Goal: Task Accomplishment & Management: Use online tool/utility

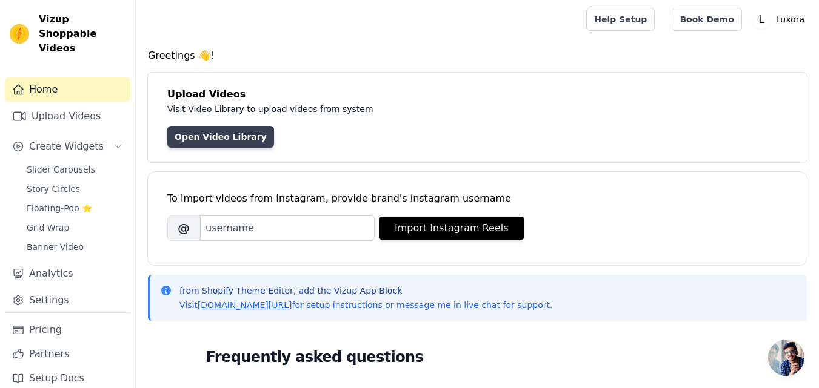
click at [181, 140] on link "Open Video Library" at bounding box center [220, 137] width 107 height 22
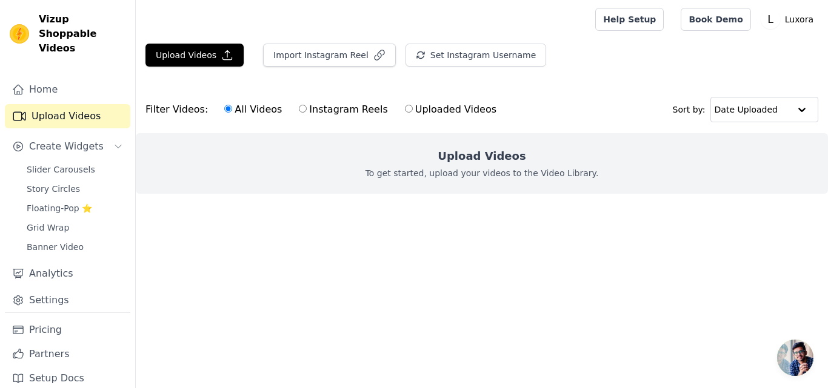
click at [299, 110] on input "Instagram Reels" at bounding box center [303, 109] width 8 height 8
radio input "true"
click at [404, 105] on label "Uploaded Videos" at bounding box center [450, 110] width 93 height 16
click at [405, 105] on input "Uploaded Videos" at bounding box center [409, 109] width 8 height 8
radio input "true"
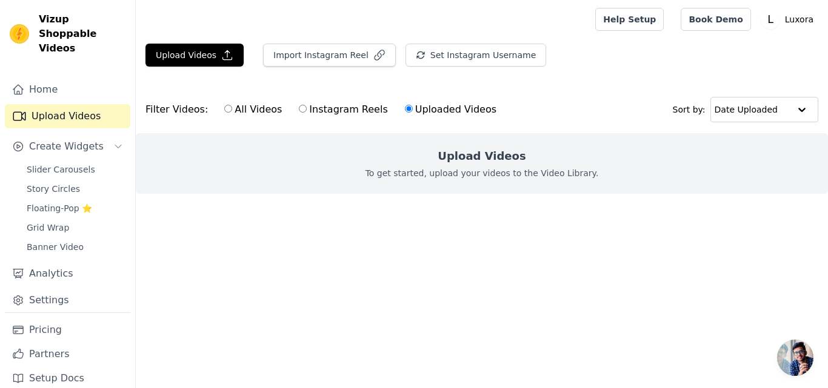
click at [404, 105] on label "Uploaded Videos" at bounding box center [450, 110] width 93 height 16
click at [405, 105] on input "Uploaded Videos" at bounding box center [409, 109] width 8 height 8
click at [316, 57] on button "Import Instagram Reel" at bounding box center [329, 55] width 133 height 23
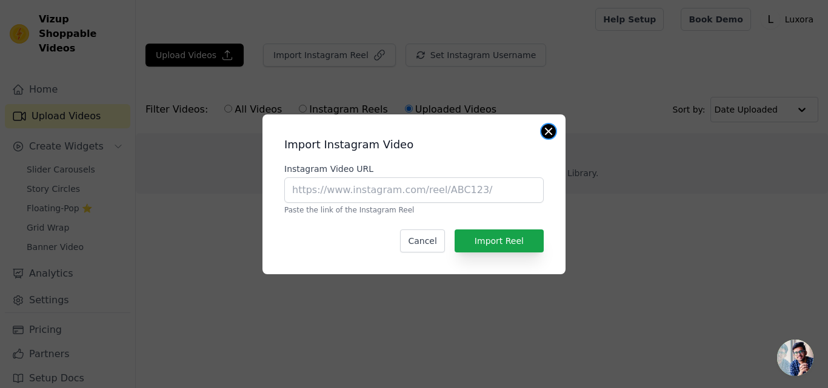
click at [551, 133] on button "Close modal" at bounding box center [548, 131] width 15 height 15
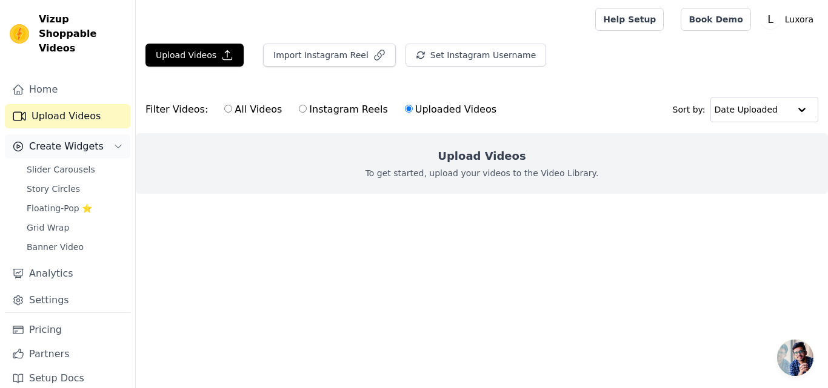
click at [31, 139] on span "Create Widgets" at bounding box center [66, 146] width 75 height 15
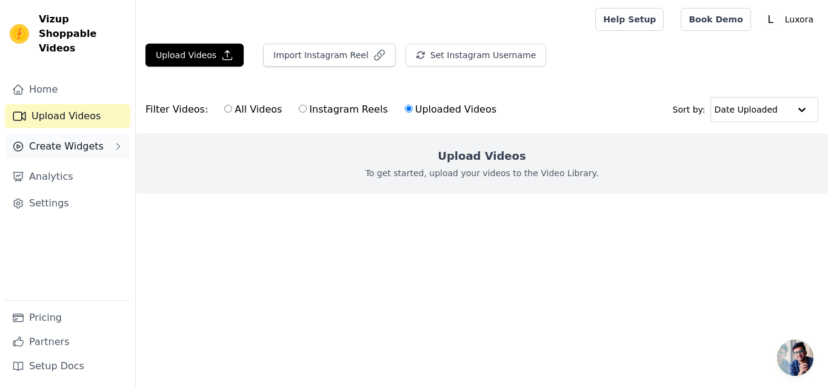
click at [31, 139] on span "Create Widgets" at bounding box center [66, 146] width 75 height 15
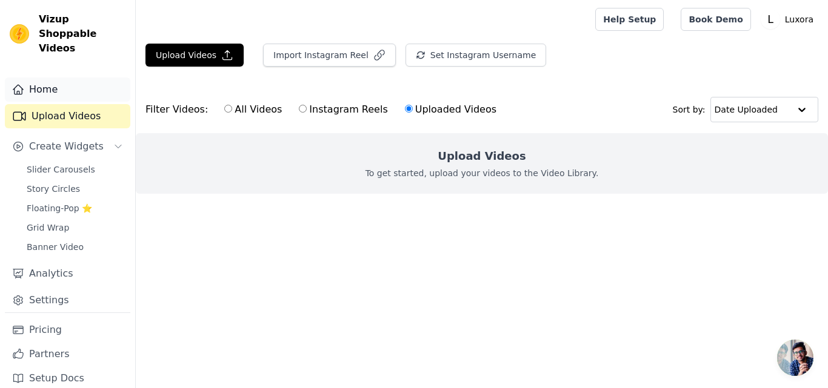
click at [79, 78] on link "Home" at bounding box center [67, 90] width 125 height 24
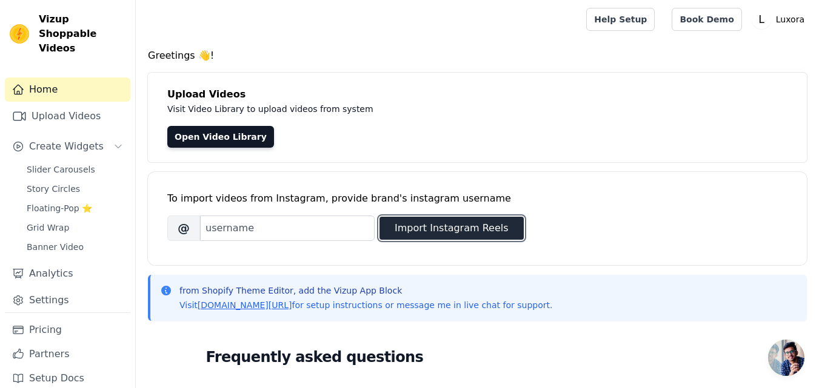
click at [409, 225] on button "Import Instagram Reels" at bounding box center [451, 228] width 144 height 23
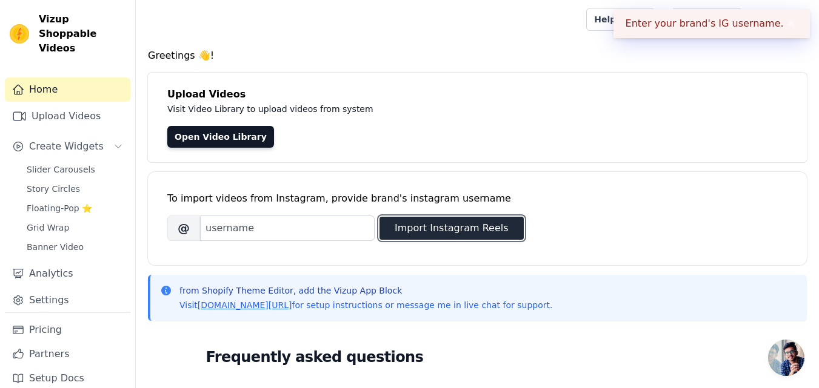
click at [440, 231] on button "Import Instagram Reels" at bounding box center [451, 228] width 144 height 23
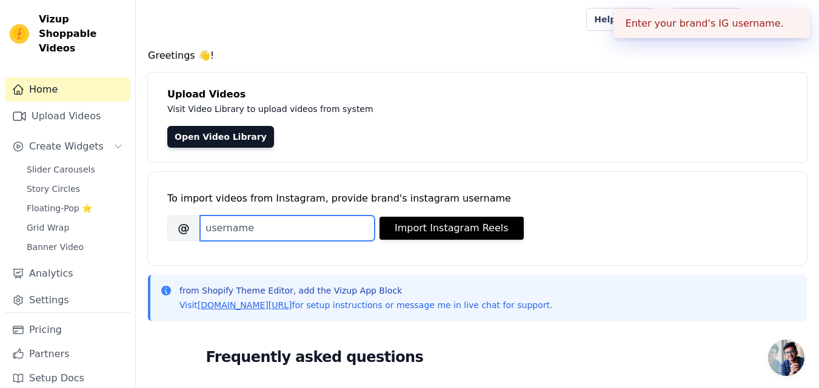
click at [267, 224] on input "Brand's Instagram Username" at bounding box center [287, 228] width 174 height 25
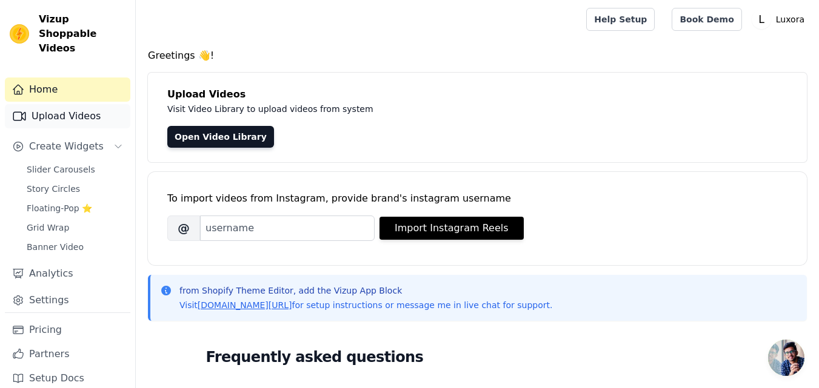
click at [76, 107] on link "Upload Videos" at bounding box center [67, 116] width 125 height 24
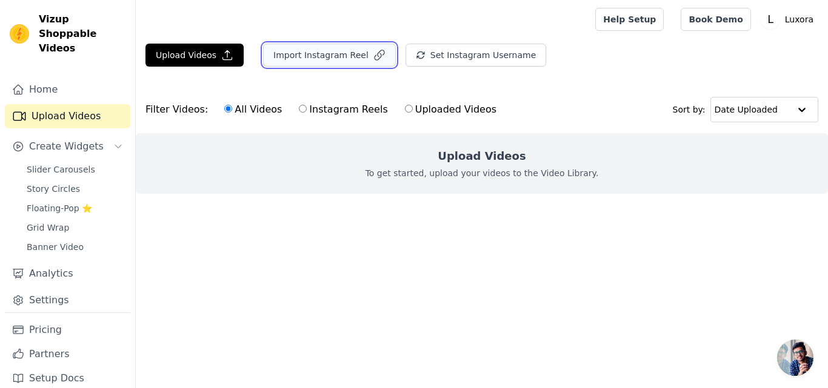
click at [334, 56] on button "Import Instagram Reel" at bounding box center [329, 55] width 133 height 23
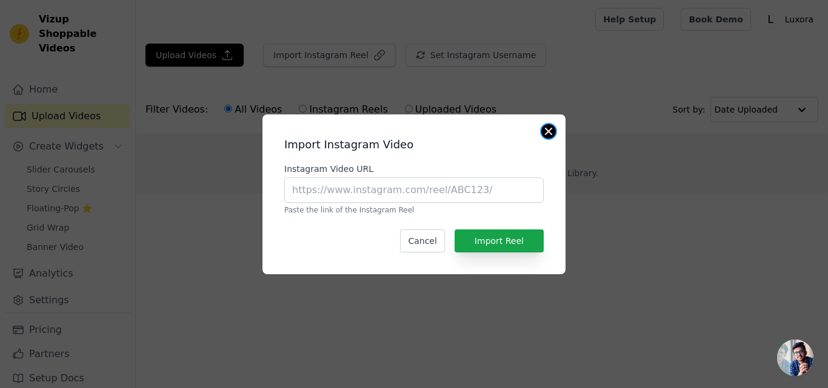
click at [550, 134] on button "Close modal" at bounding box center [548, 131] width 15 height 15
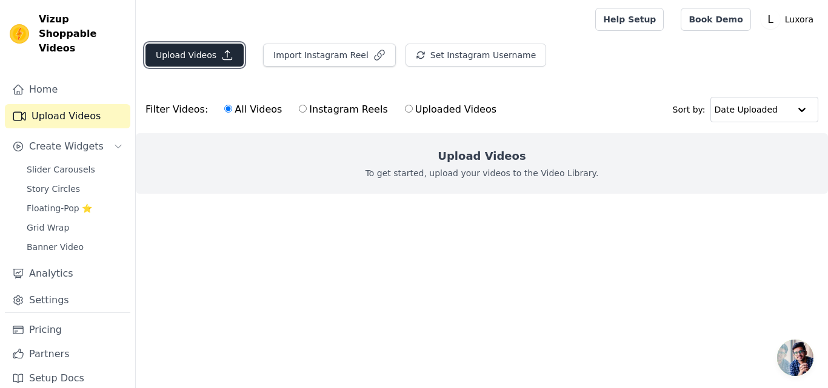
click at [198, 53] on button "Upload Videos" at bounding box center [194, 55] width 98 height 23
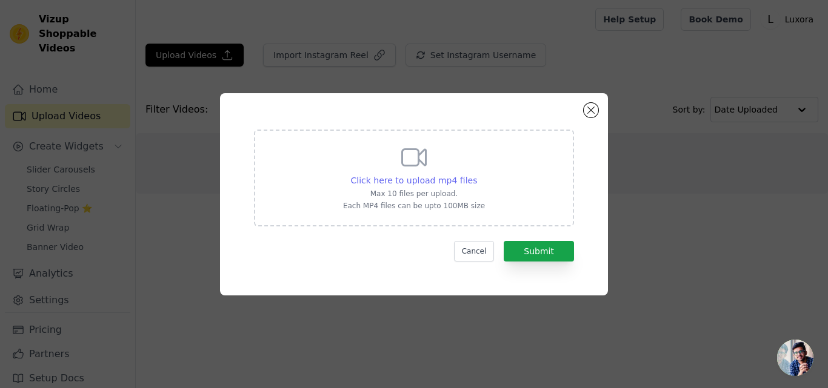
click at [424, 180] on span "Click here to upload mp4 files" at bounding box center [414, 181] width 127 height 10
click at [476, 174] on input "Click here to upload mp4 files Max 10 files per upload. Each MP4 files can be u…" at bounding box center [476, 174] width 1 height 1
click at [439, 176] on span "Click here to upload mp4 files" at bounding box center [414, 181] width 127 height 10
click at [476, 174] on input "Click here to upload mp4 files Max 10 files per upload. Each MP4 files can be u…" at bounding box center [476, 174] width 1 height 1
type input "C:\fakepath\a85a1ffe309047a10115dbed602aa76b.mp4"
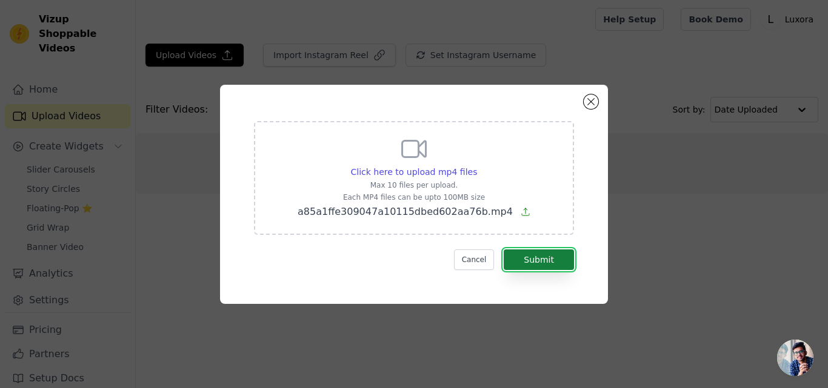
click at [541, 261] on button "Submit" at bounding box center [538, 260] width 70 height 21
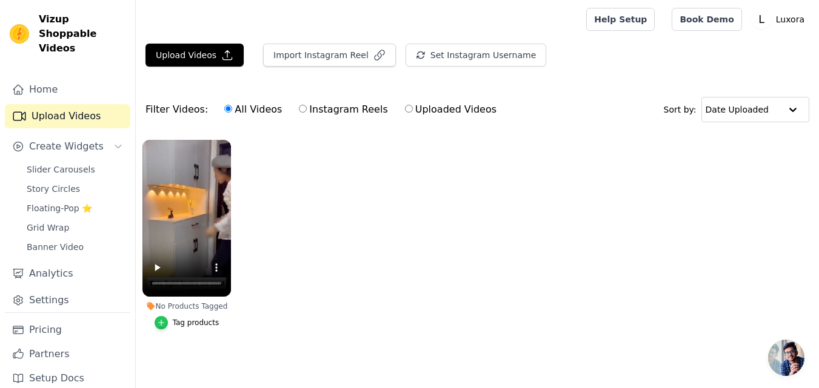
click at [165, 322] on icon "button" at bounding box center [161, 323] width 8 height 8
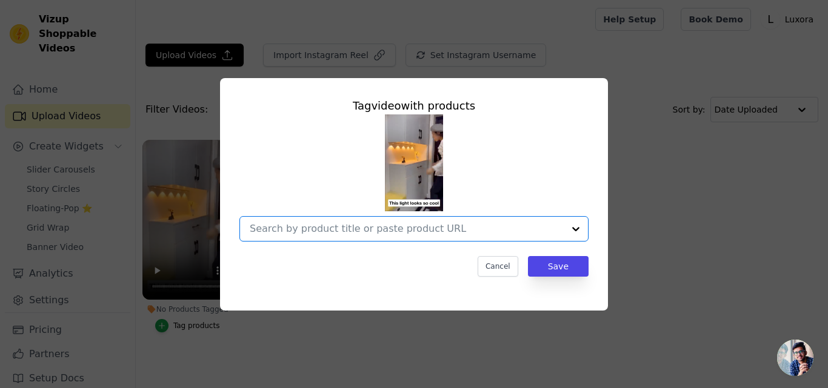
click at [364, 229] on input "No Products Tagged Tag video with products Option undefined, selected. Select i…" at bounding box center [407, 229] width 314 height 12
drag, startPoint x: 364, startPoint y: 229, endPoint x: 326, endPoint y: 227, distance: 37.6
click at [326, 227] on input "No Products Tagged Tag video with products Option undefined, selected. Select i…" at bounding box center [407, 229] width 314 height 12
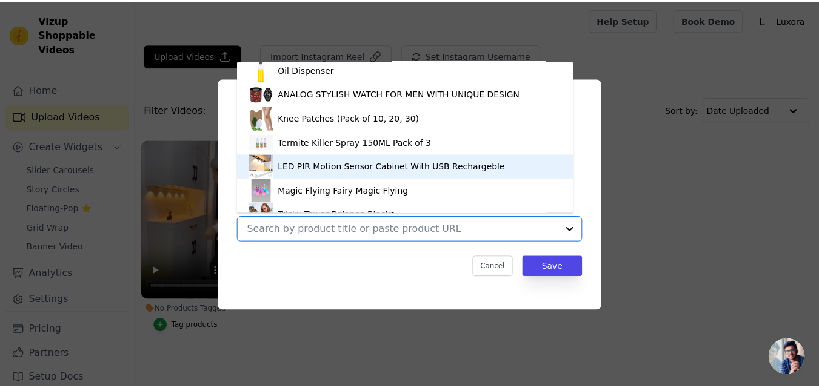
scroll to position [270, 0]
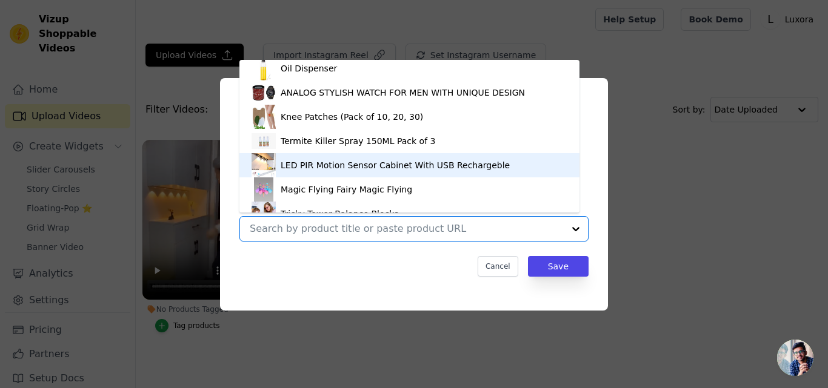
click at [313, 166] on div "LED PIR Motion Sensor Cabinet With USB Rechargeble" at bounding box center [395, 165] width 229 height 12
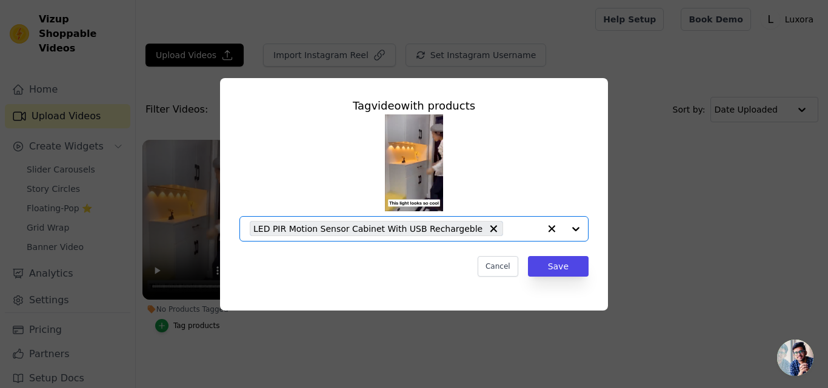
click at [509, 228] on input "No Products Tagged Tag video with products Option LED PIR Motion Sensor Cabinet…" at bounding box center [524, 229] width 30 height 12
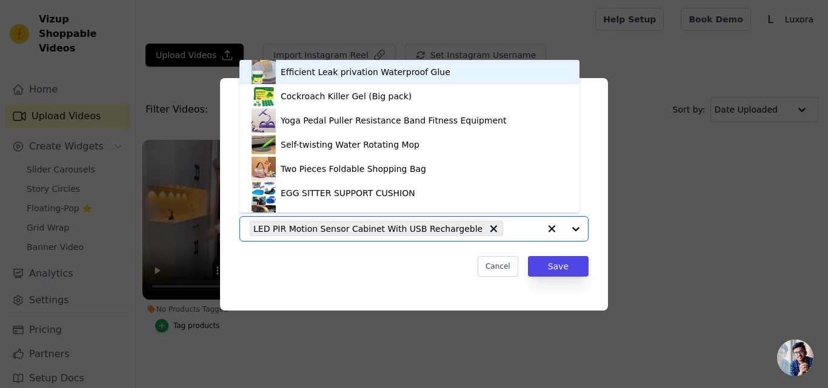
click at [509, 228] on input "No Products Tagged Tag video with products Efficient Leak privation Waterproof …" at bounding box center [524, 229] width 30 height 12
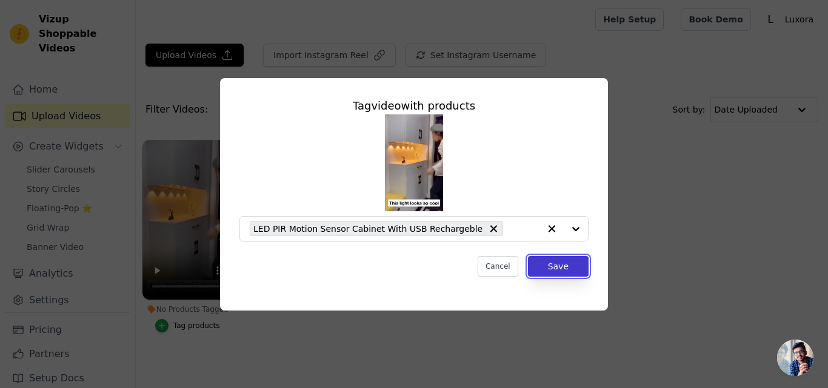
click at [556, 268] on button "Save" at bounding box center [558, 266] width 61 height 21
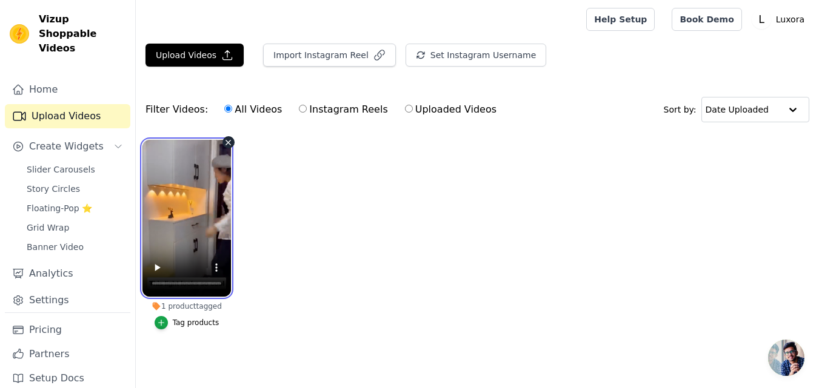
click at [182, 210] on video at bounding box center [186, 218] width 88 height 157
click at [219, 215] on video at bounding box center [186, 218] width 88 height 157
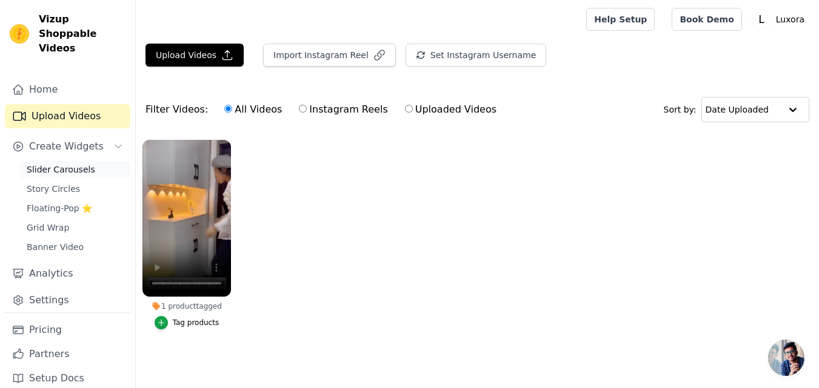
click at [90, 161] on link "Slider Carousels" at bounding box center [74, 169] width 111 height 17
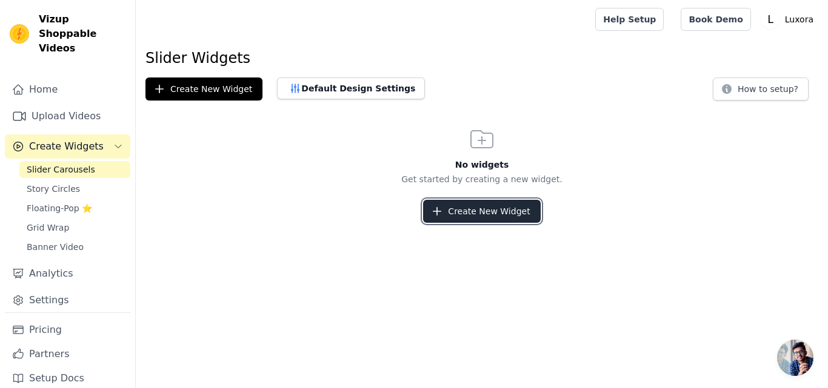
click at [465, 210] on button "Create New Widget" at bounding box center [481, 211] width 117 height 23
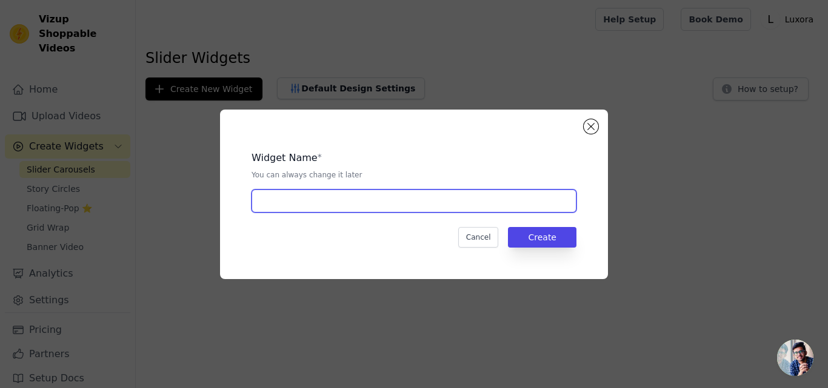
click at [407, 196] on input "text" at bounding box center [413, 201] width 325 height 23
type input "homepage slider"
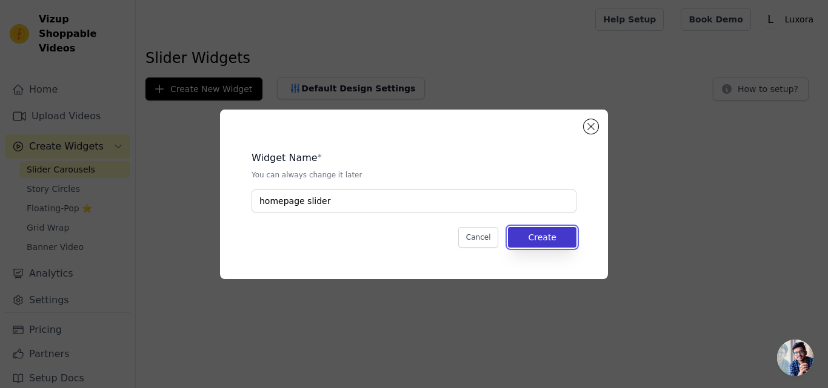
click at [543, 231] on button "Create" at bounding box center [542, 237] width 68 height 21
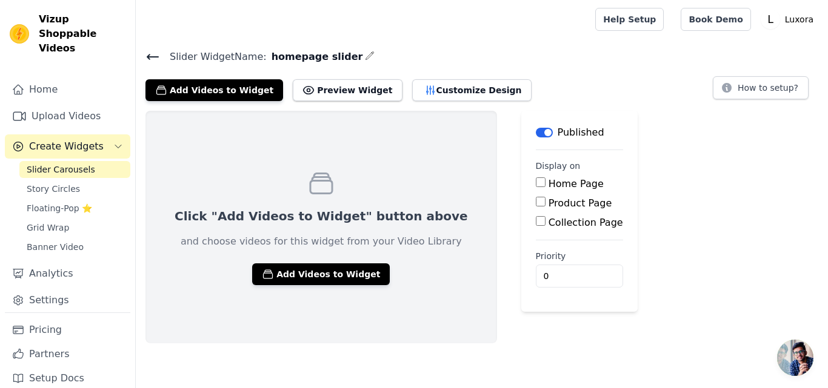
click at [536, 181] on input "Home Page" at bounding box center [541, 183] width 10 height 10
checkbox input "true"
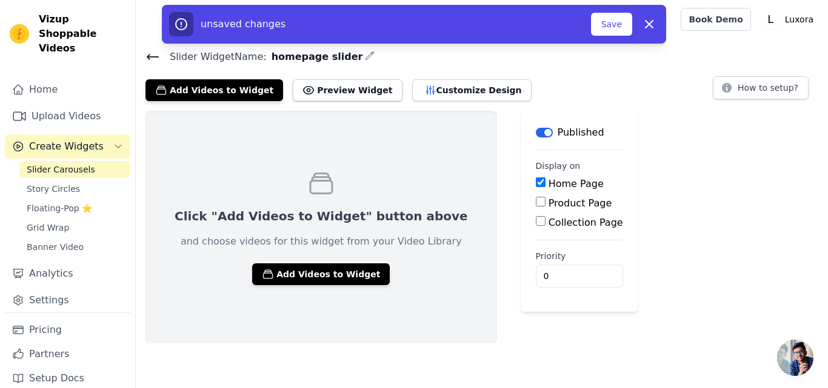
click at [536, 200] on input "Product Page" at bounding box center [541, 202] width 10 height 10
checkbox input "true"
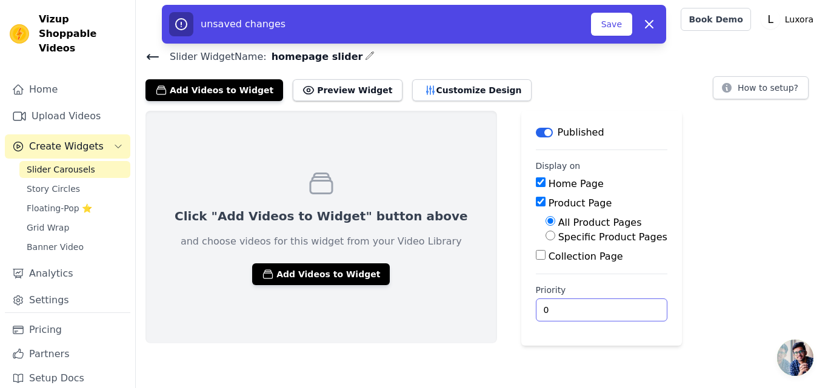
click at [536, 313] on input "0" at bounding box center [601, 310] width 131 height 23
click at [620, 27] on button "Save" at bounding box center [611, 24] width 41 height 23
click at [617, 22] on button "Save" at bounding box center [611, 24] width 41 height 23
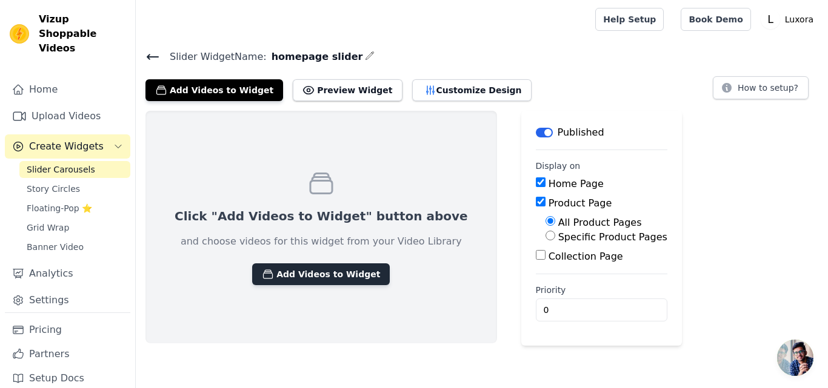
click at [286, 268] on button "Add Videos to Widget" at bounding box center [321, 275] width 138 height 22
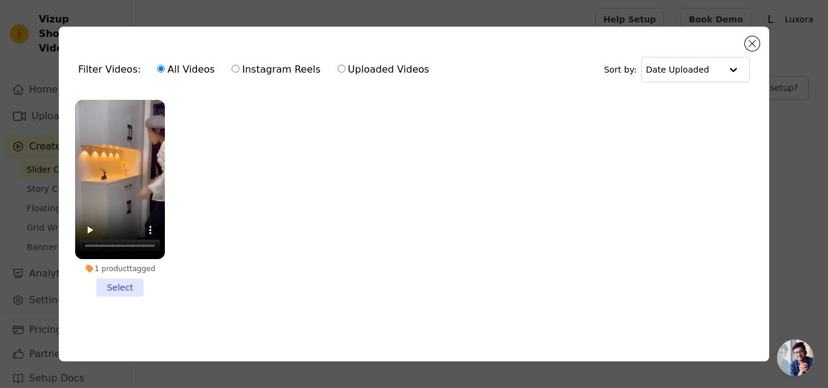
click at [122, 284] on li "1 product tagged Select" at bounding box center [120, 198] width 90 height 197
click at [0, 0] on input "1 product tagged Select" at bounding box center [0, 0] width 0 height 0
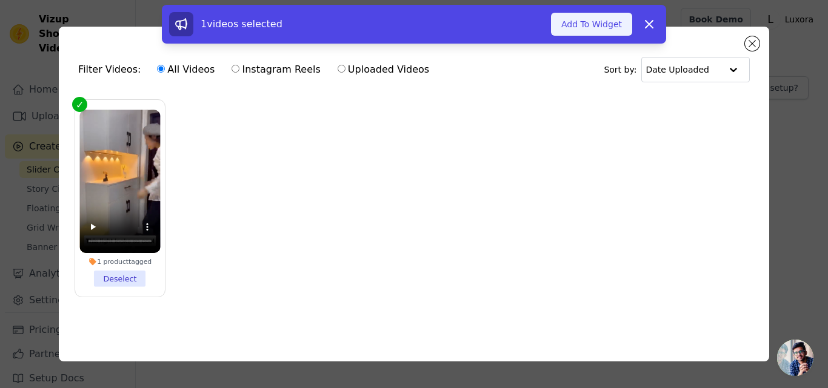
click at [609, 17] on button "Add To Widget" at bounding box center [591, 24] width 81 height 23
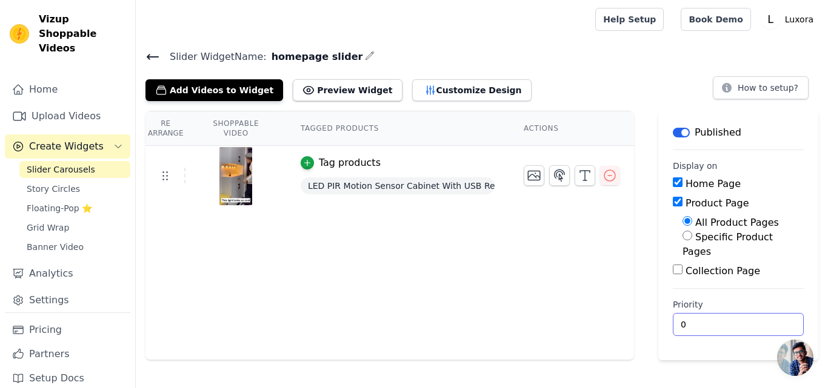
click at [756, 313] on input "0" at bounding box center [738, 324] width 131 height 23
type input "1"
click at [755, 313] on input "1" at bounding box center [738, 324] width 131 height 23
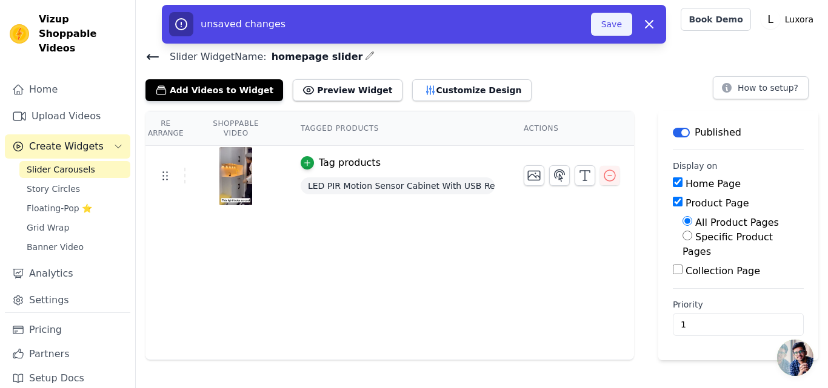
click at [615, 27] on button "Save" at bounding box center [611, 24] width 41 height 23
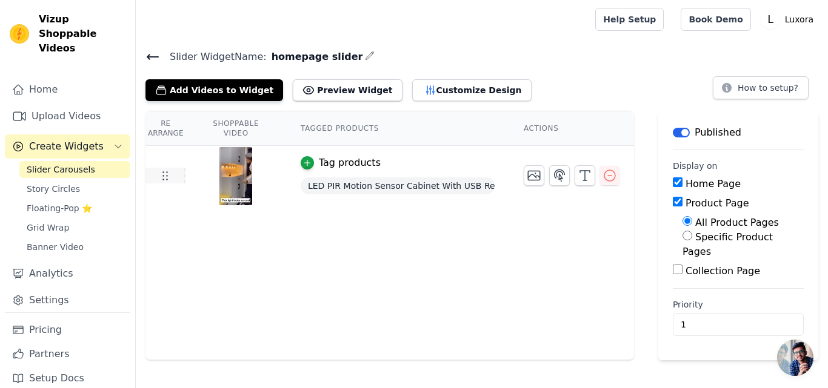
click at [167, 171] on icon at bounding box center [165, 175] width 15 height 15
click at [165, 178] on icon at bounding box center [165, 175] width 15 height 15
click at [302, 87] on icon at bounding box center [308, 90] width 12 height 12
click at [68, 108] on link "Upload Videos" at bounding box center [67, 116] width 125 height 24
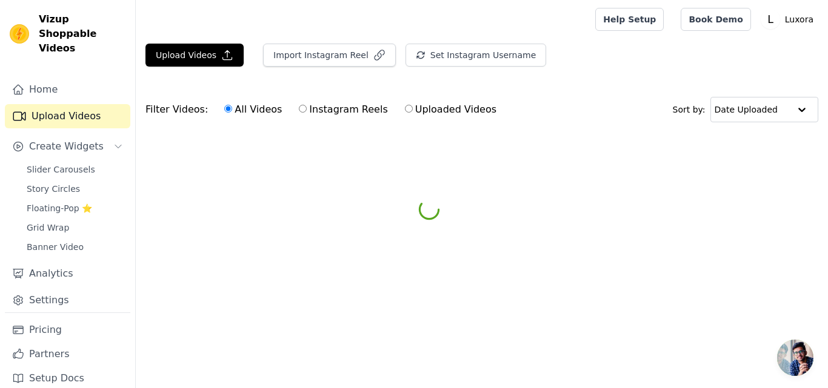
click at [68, 108] on link "Upload Videos" at bounding box center [67, 116] width 125 height 24
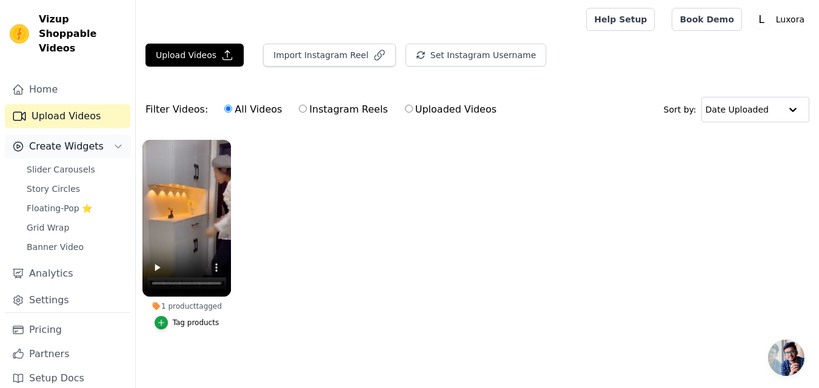
click at [68, 139] on span "Create Widgets" at bounding box center [66, 146] width 75 height 15
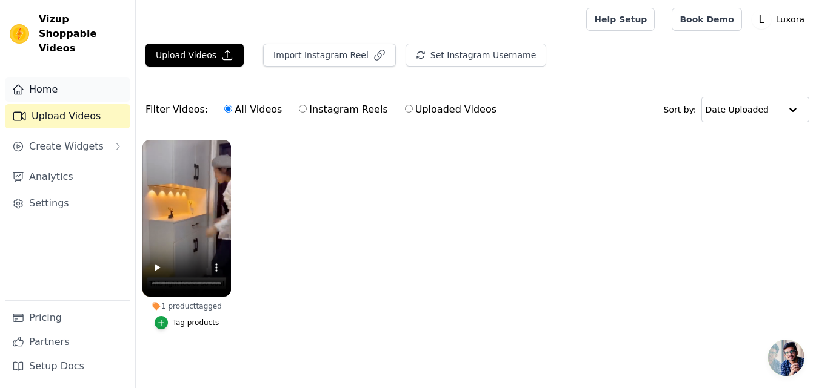
click at [47, 78] on link "Home" at bounding box center [67, 90] width 125 height 24
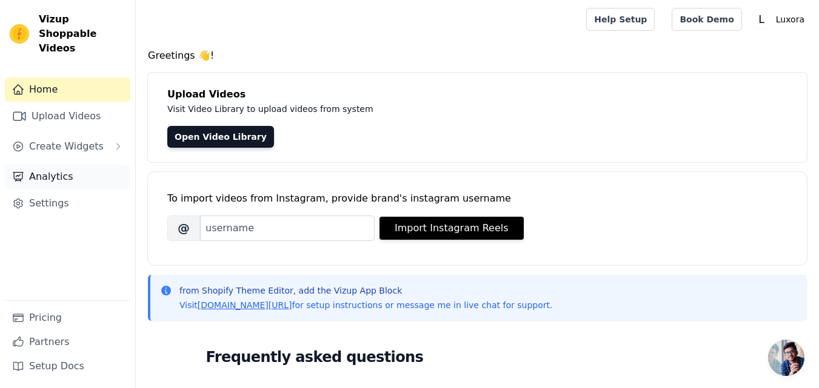
click at [60, 170] on link "Analytics" at bounding box center [67, 177] width 125 height 24
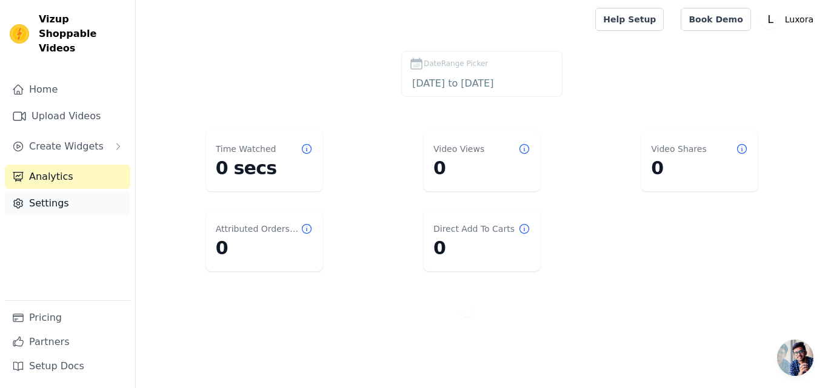
click at [56, 191] on link "Settings" at bounding box center [67, 203] width 125 height 24
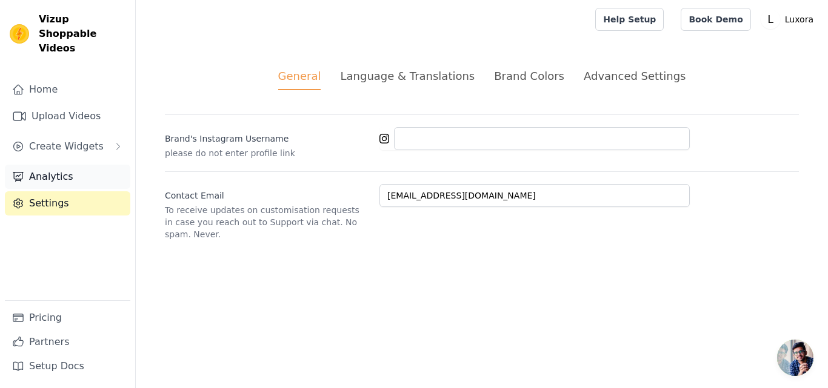
click at [61, 165] on link "Analytics" at bounding box center [67, 177] width 125 height 24
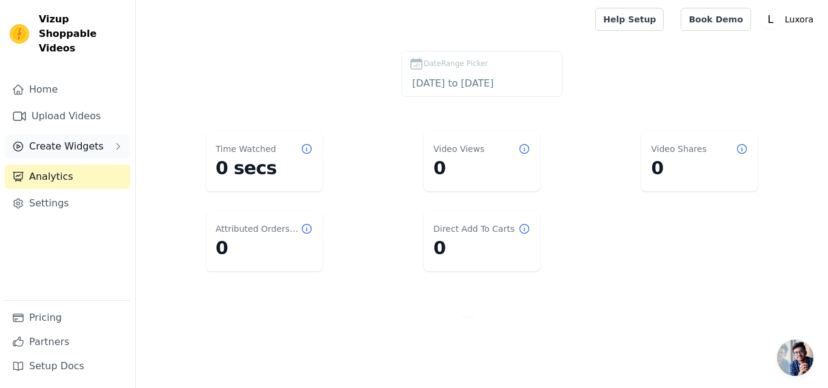
click at [79, 139] on span "Create Widgets" at bounding box center [66, 146] width 75 height 15
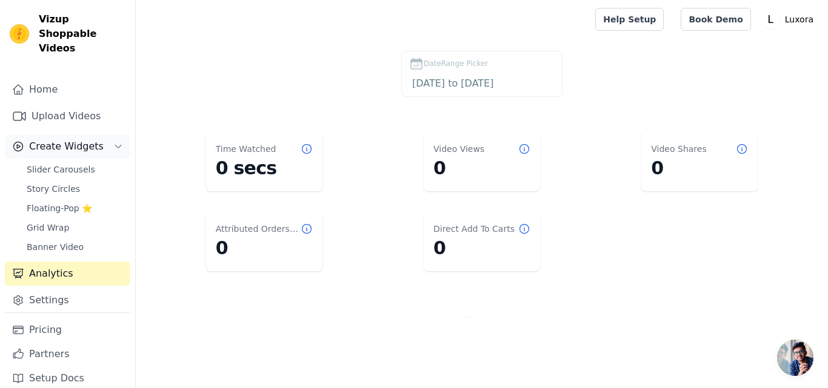
click at [82, 139] on span "Create Widgets" at bounding box center [66, 146] width 75 height 15
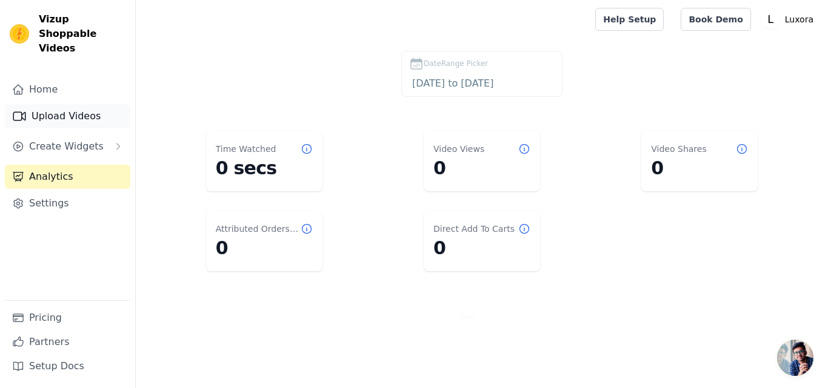
click at [85, 104] on link "Upload Videos" at bounding box center [67, 116] width 125 height 24
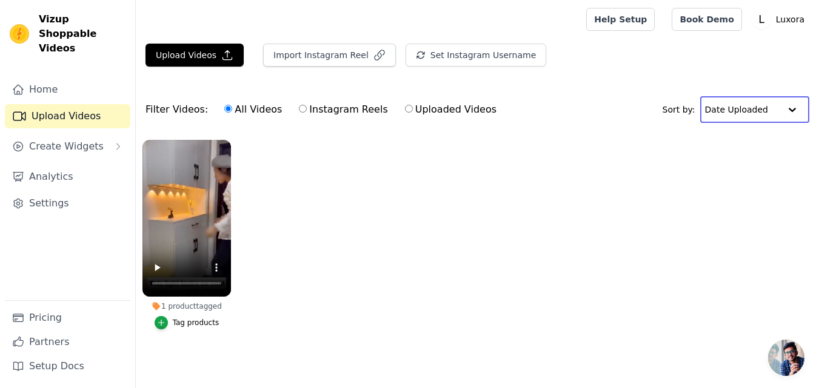
click at [775, 104] on input "text" at bounding box center [742, 110] width 75 height 24
click at [405, 108] on input "Uploaded Videos" at bounding box center [409, 109] width 8 height 8
radio input "true"
click at [224, 107] on input "All Videos" at bounding box center [228, 109] width 8 height 8
radio input "true"
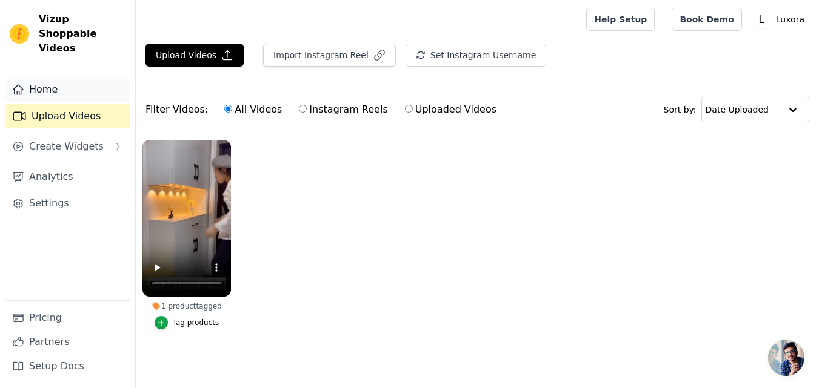
click at [61, 78] on link "Home" at bounding box center [67, 90] width 125 height 24
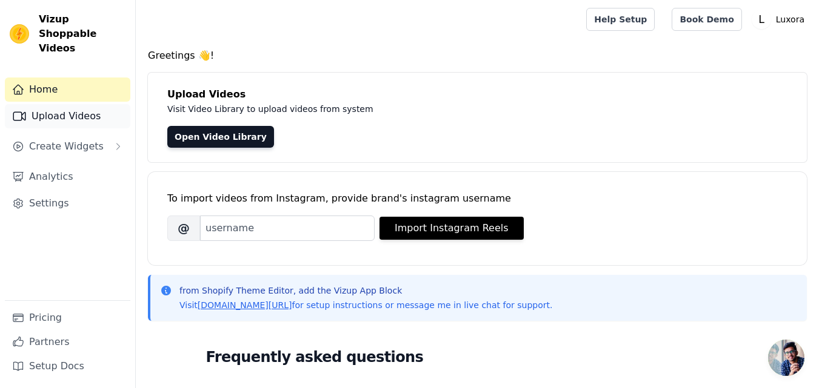
click at [57, 104] on link "Upload Videos" at bounding box center [67, 116] width 125 height 24
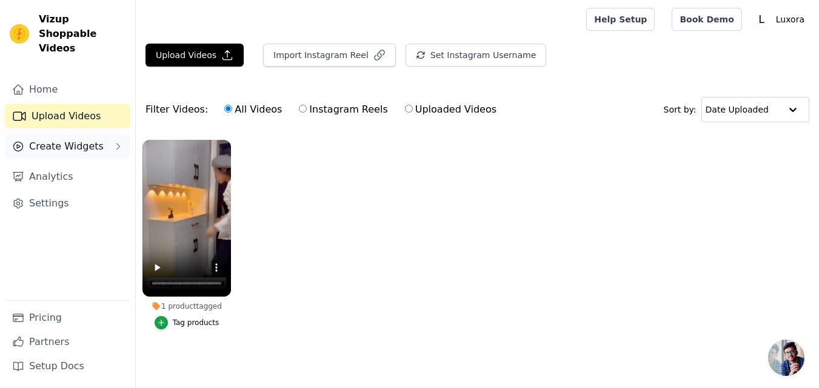
click at [64, 139] on span "Create Widgets" at bounding box center [66, 146] width 75 height 15
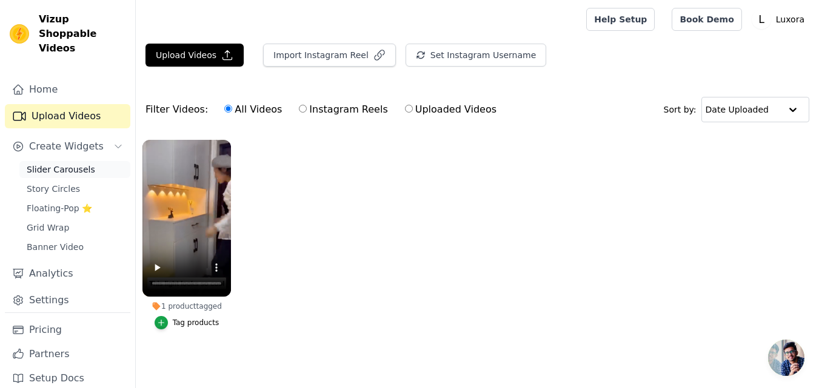
click at [58, 164] on span "Slider Carousels" at bounding box center [61, 170] width 68 height 12
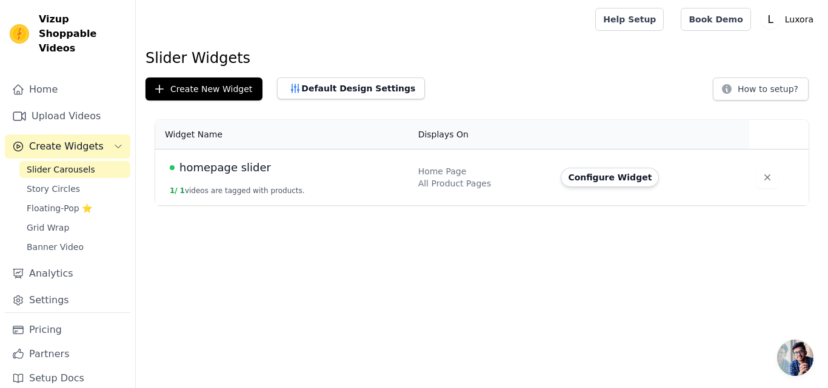
click at [208, 173] on span "homepage slider" at bounding box center [224, 167] width 91 height 17
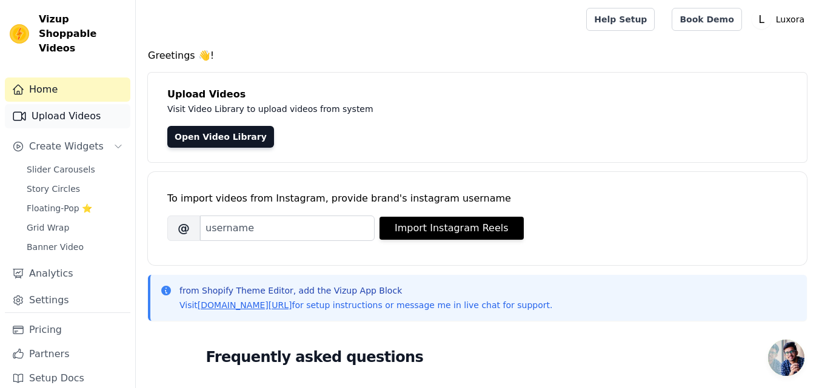
click at [54, 104] on link "Upload Videos" at bounding box center [67, 116] width 125 height 24
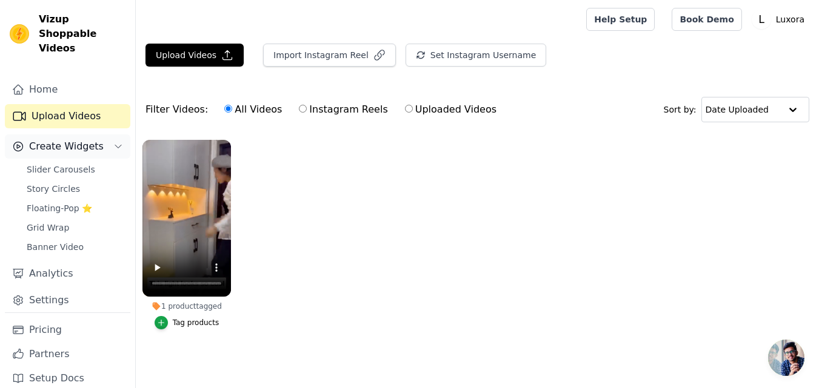
click at [88, 135] on button "Create Widgets" at bounding box center [67, 147] width 125 height 24
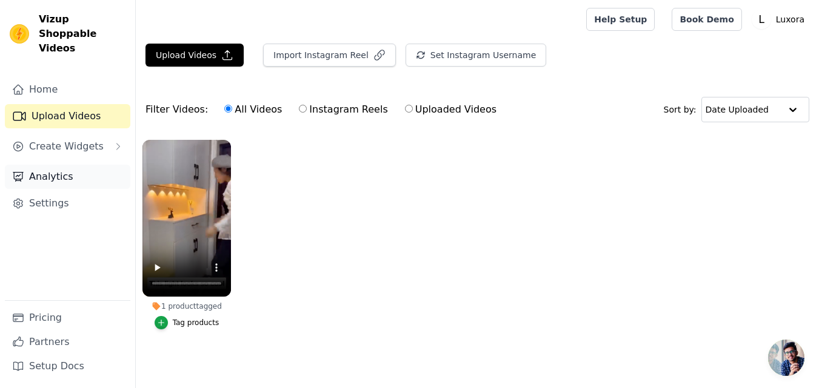
click at [67, 170] on link "Analytics" at bounding box center [67, 177] width 125 height 24
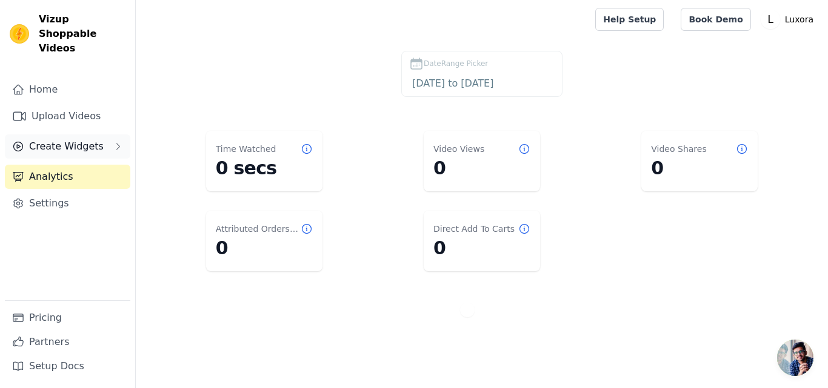
click at [82, 139] on span "Create Widgets" at bounding box center [66, 146] width 75 height 15
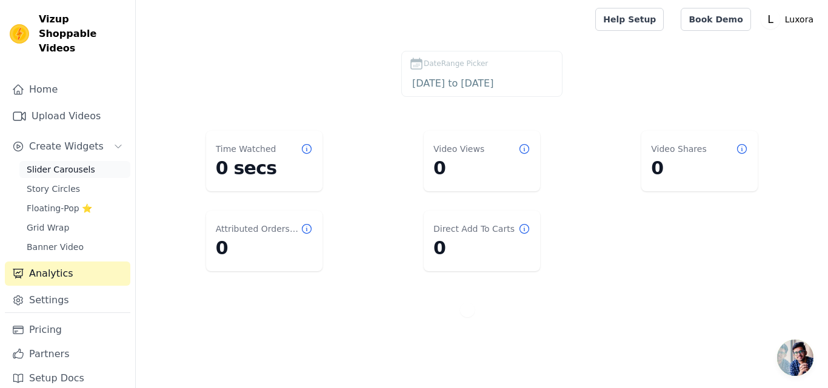
click at [64, 164] on span "Slider Carousels" at bounding box center [61, 170] width 68 height 12
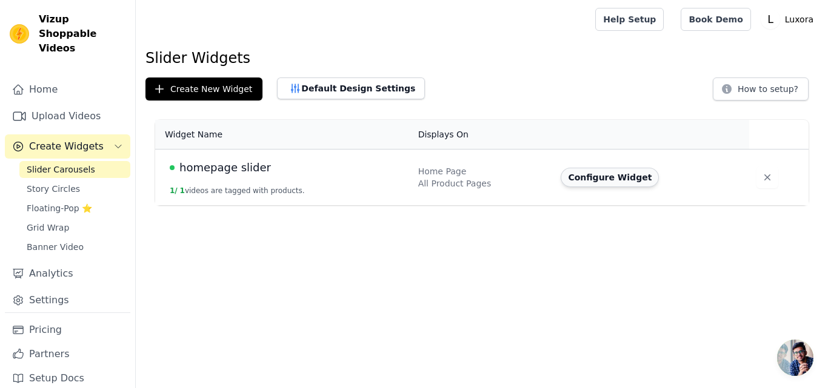
click at [611, 176] on button "Configure Widget" at bounding box center [609, 177] width 98 height 19
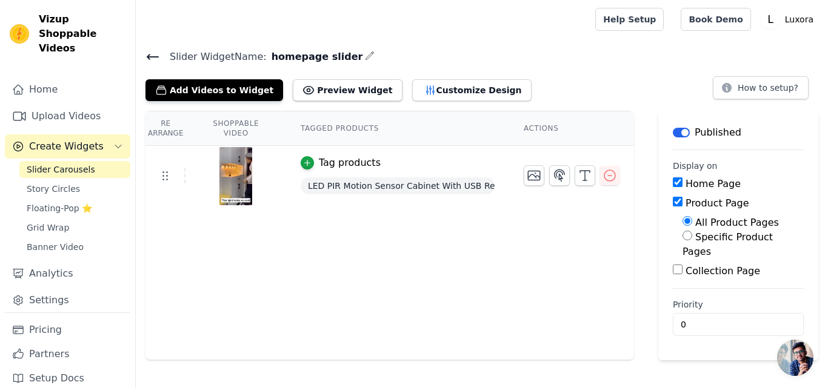
click at [673, 265] on input "Collection Page" at bounding box center [678, 270] width 10 height 10
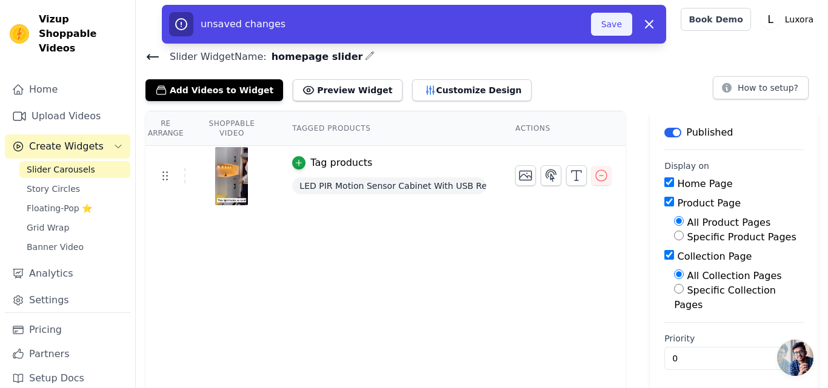
click at [616, 22] on button "Save" at bounding box center [611, 24] width 41 height 23
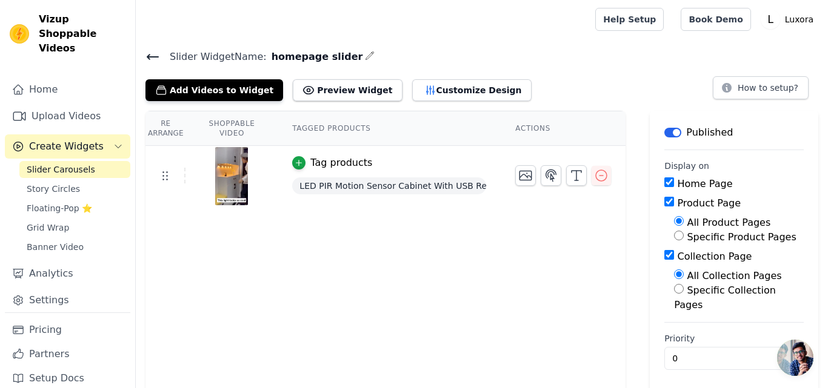
click at [672, 254] on input "Collection Page" at bounding box center [669, 255] width 10 height 10
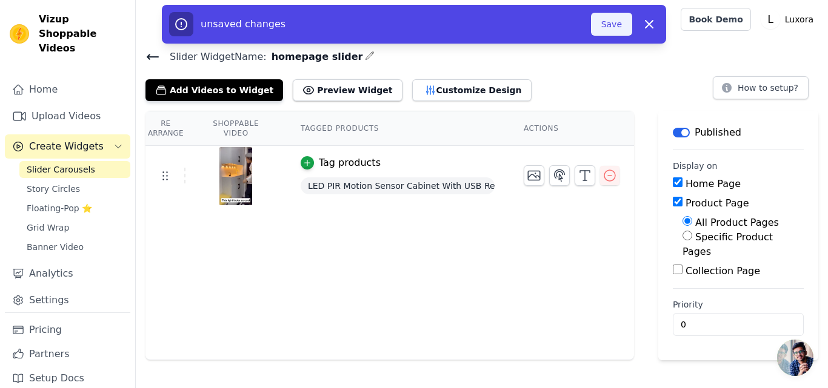
click at [625, 17] on button "Save" at bounding box center [611, 24] width 41 height 23
click at [615, 22] on button "Save" at bounding box center [611, 24] width 41 height 23
click at [614, 23] on button "Save" at bounding box center [611, 24] width 41 height 23
click at [617, 20] on button "Save" at bounding box center [611, 24] width 41 height 23
click at [611, 24] on button "Save" at bounding box center [611, 24] width 41 height 23
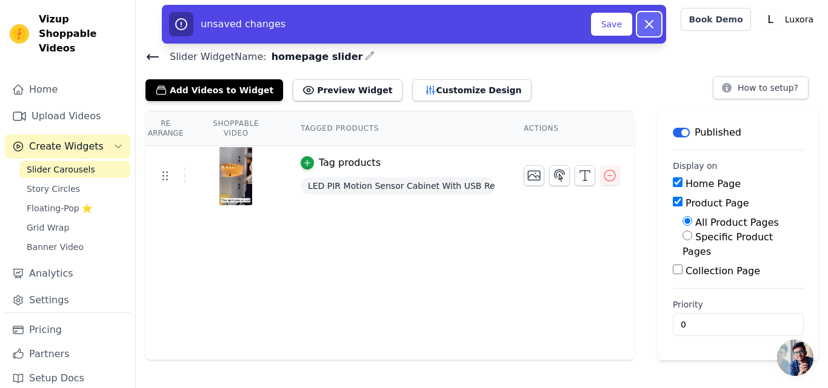
click at [653, 20] on icon "button" at bounding box center [649, 24] width 15 height 15
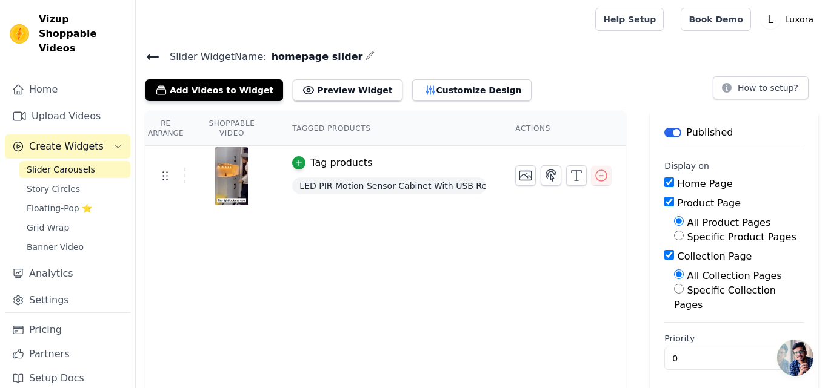
click at [674, 254] on input "Collection Page" at bounding box center [669, 255] width 10 height 10
checkbox input "false"
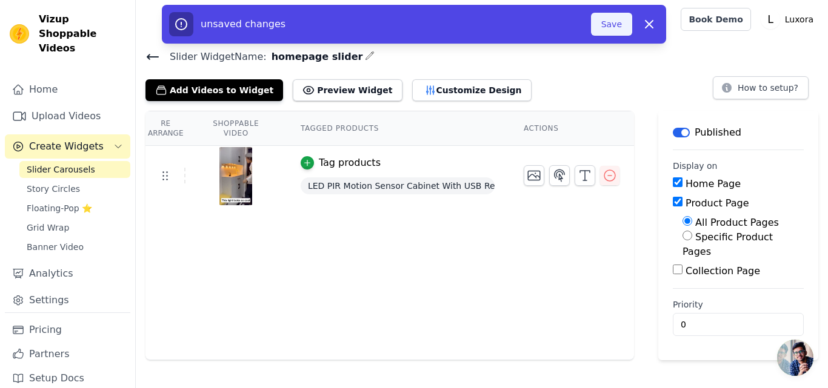
click at [608, 23] on button "Save" at bounding box center [611, 24] width 41 height 23
click at [608, 24] on button "Save" at bounding box center [611, 24] width 41 height 23
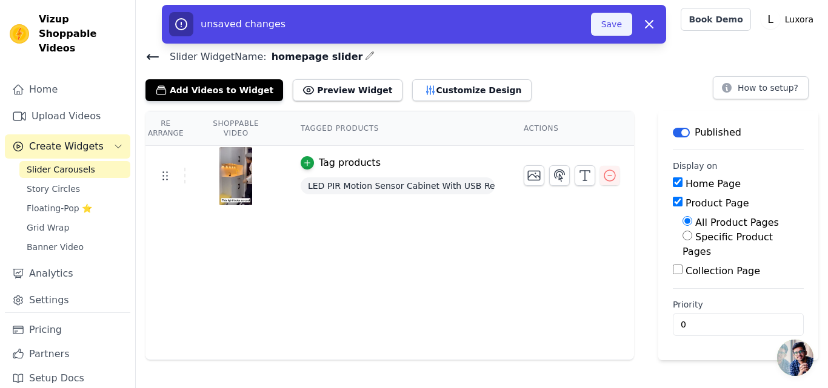
click at [608, 24] on button "Save" at bounding box center [611, 24] width 41 height 23
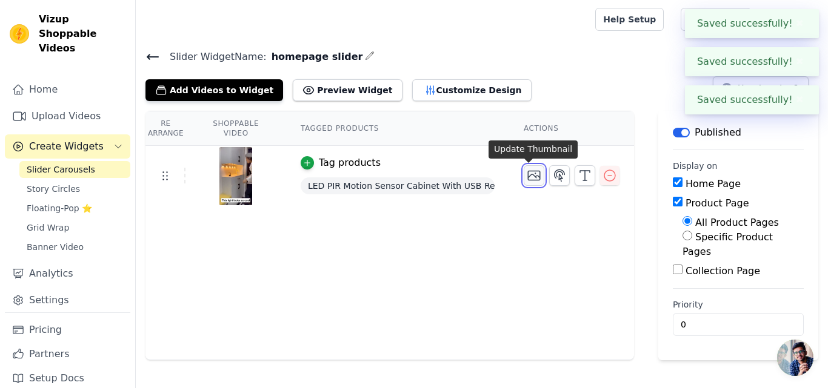
click at [531, 174] on icon "button" at bounding box center [534, 175] width 15 height 15
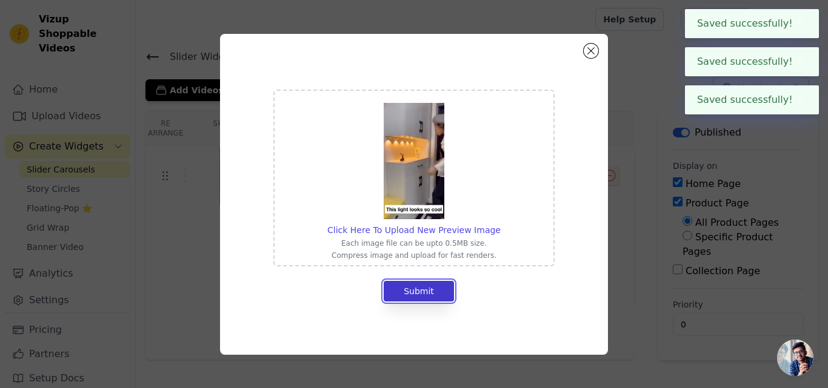
click at [419, 292] on button "Submit" at bounding box center [419, 291] width 70 height 21
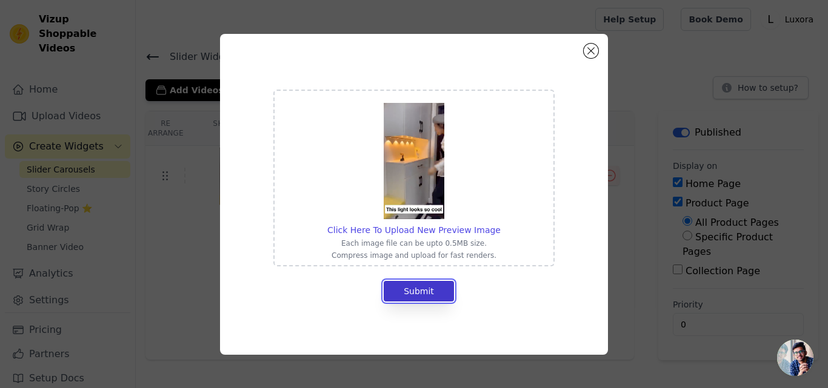
click at [419, 292] on button "Submit" at bounding box center [419, 291] width 70 height 21
click at [419, 291] on button "Submit" at bounding box center [419, 291] width 70 height 21
click at [425, 286] on button "Submit" at bounding box center [419, 291] width 70 height 21
click at [428, 292] on button "Submit" at bounding box center [419, 291] width 70 height 21
click at [432, 282] on button "Submit" at bounding box center [419, 291] width 70 height 21
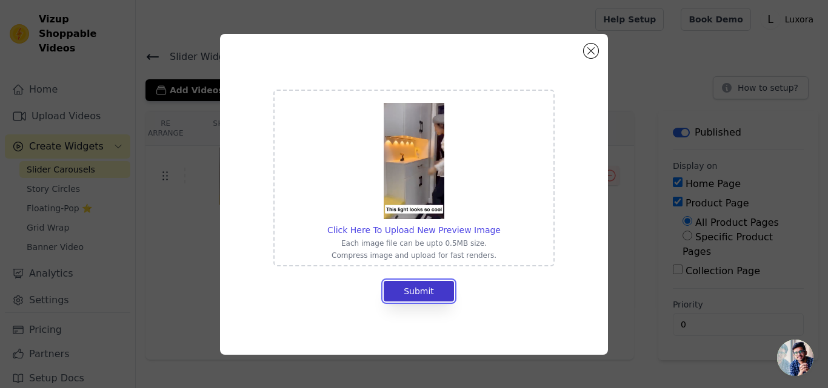
click at [432, 282] on button "Submit" at bounding box center [419, 291] width 70 height 21
click at [588, 50] on button "Close modal" at bounding box center [590, 51] width 15 height 15
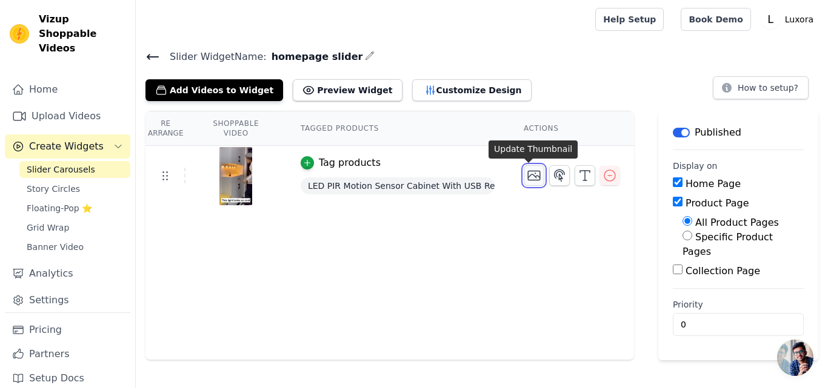
click at [528, 178] on icon "button" at bounding box center [534, 175] width 15 height 15
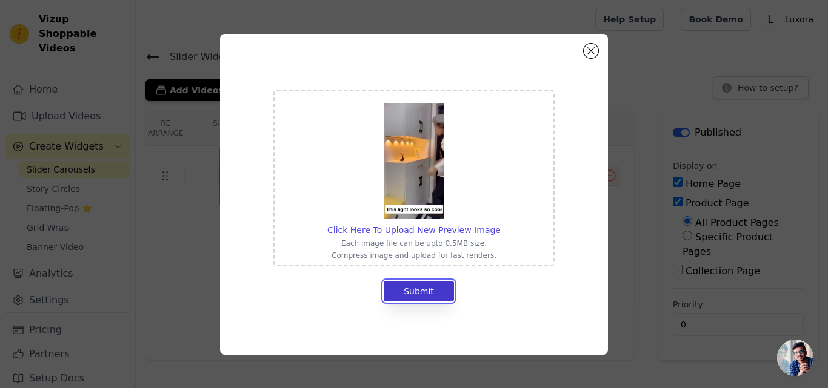
click at [415, 289] on button "Submit" at bounding box center [419, 291] width 70 height 21
click at [415, 288] on button "Submit" at bounding box center [419, 291] width 70 height 21
click at [586, 50] on button "Close modal" at bounding box center [590, 51] width 15 height 15
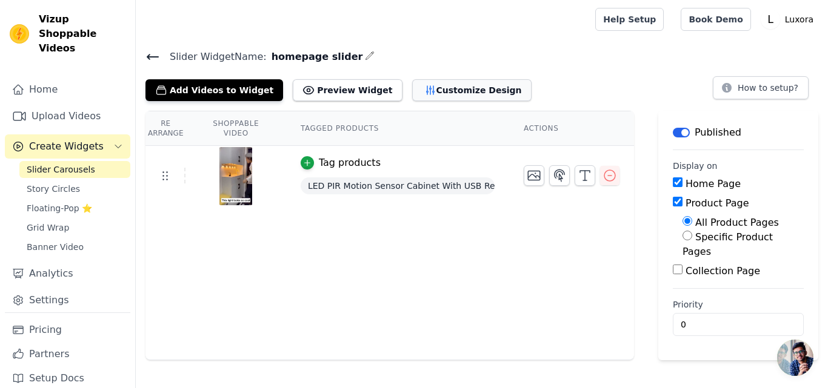
click at [426, 88] on icon "button" at bounding box center [430, 90] width 8 height 8
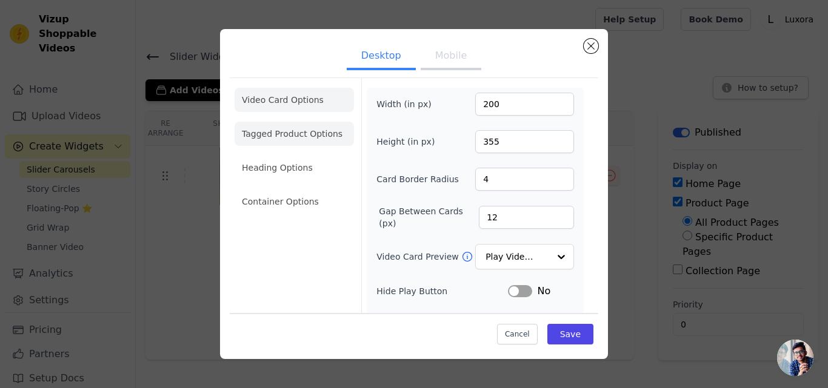
click at [328, 130] on li "Tagged Product Options" at bounding box center [293, 134] width 119 height 24
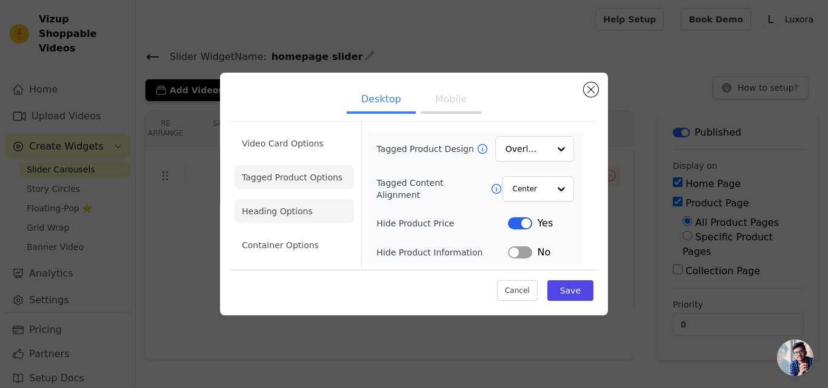
click at [299, 214] on li "Heading Options" at bounding box center [293, 211] width 119 height 24
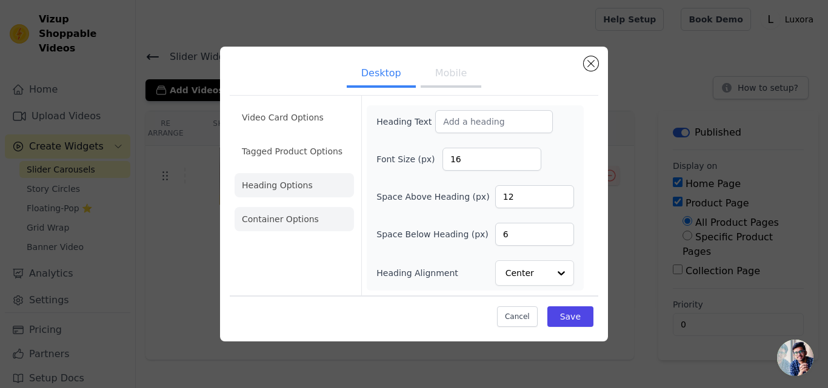
click at [294, 219] on li "Container Options" at bounding box center [293, 219] width 119 height 24
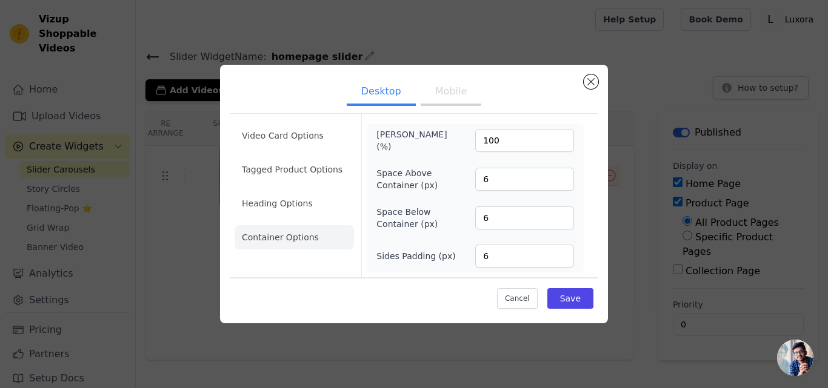
click at [447, 88] on button "Mobile" at bounding box center [450, 92] width 61 height 27
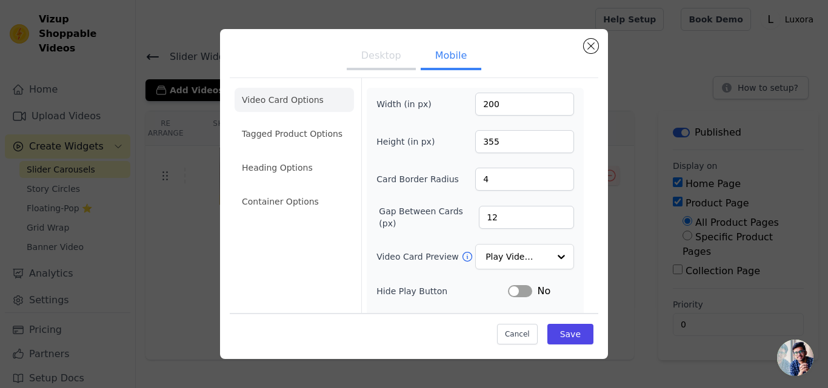
click at [447, 88] on div "Width (in px) 200 Height (in px) 355 Card Border Radius 4 Gap Between Cards (px…" at bounding box center [475, 288] width 217 height 400
click at [307, 125] on li "Tagged Product Options" at bounding box center [293, 134] width 119 height 24
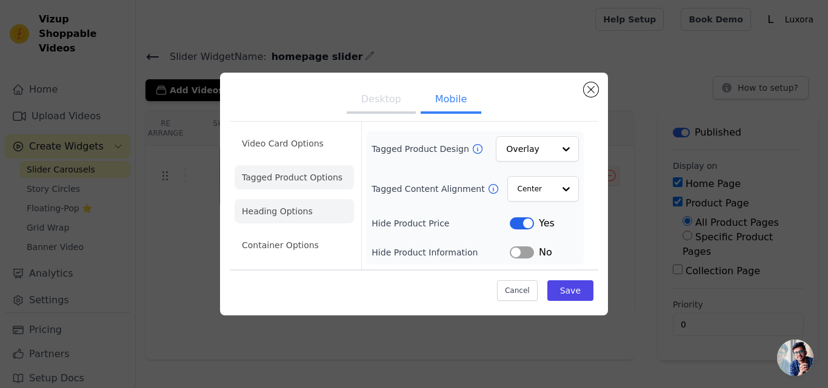
click at [296, 210] on li "Heading Options" at bounding box center [293, 211] width 119 height 24
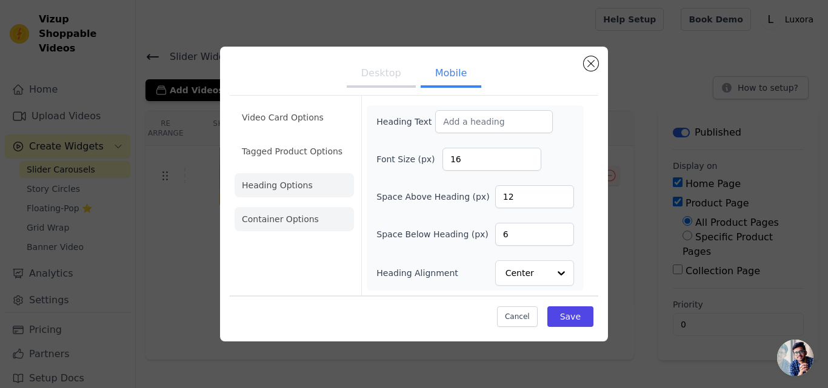
click at [295, 216] on li "Container Options" at bounding box center [293, 219] width 119 height 24
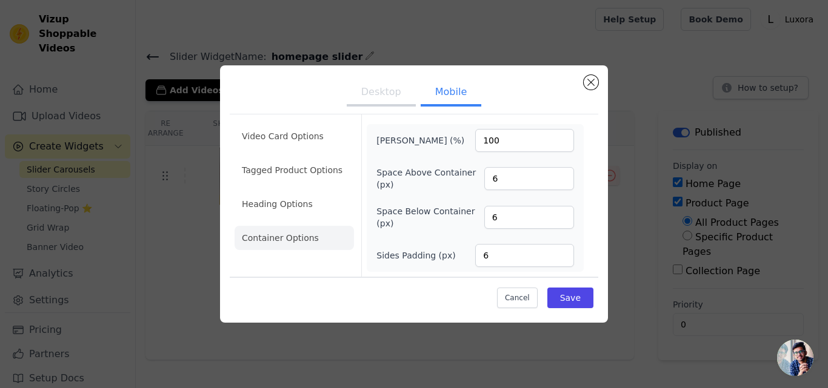
click at [394, 93] on button "Desktop" at bounding box center [381, 93] width 69 height 27
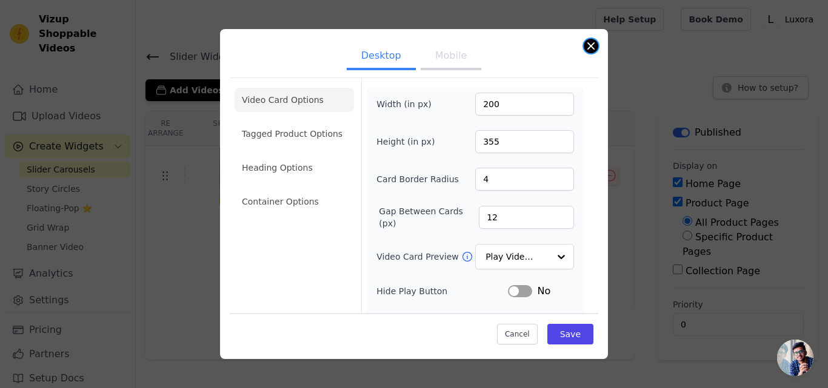
click at [591, 51] on button "Close modal" at bounding box center [590, 46] width 15 height 15
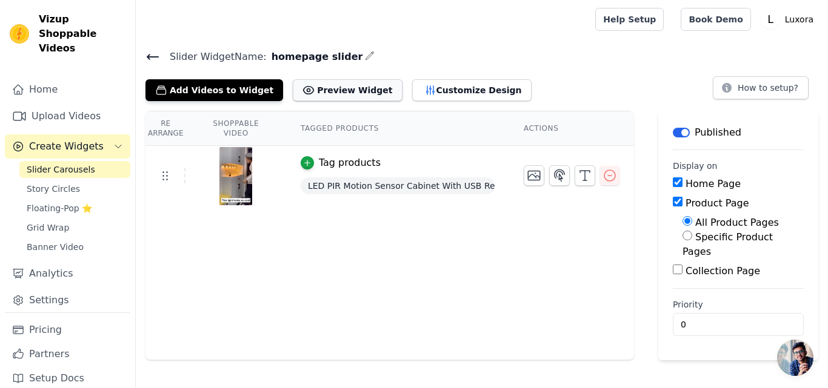
click at [307, 90] on icon at bounding box center [308, 90] width 3 height 3
click at [56, 183] on span "Story Circles" at bounding box center [53, 189] width 53 height 12
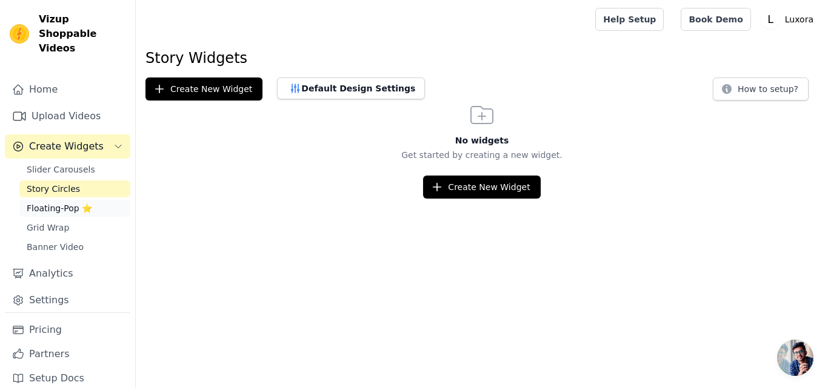
click at [63, 200] on link "Floating-Pop ⭐" at bounding box center [74, 208] width 111 height 17
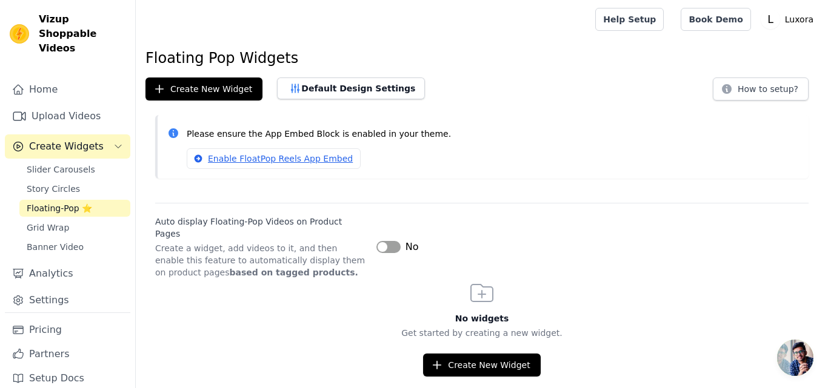
click at [392, 241] on button "Label" at bounding box center [388, 247] width 24 height 12
click at [390, 241] on button "Label" at bounding box center [388, 247] width 24 height 12
click at [65, 219] on link "Grid Wrap" at bounding box center [74, 227] width 111 height 17
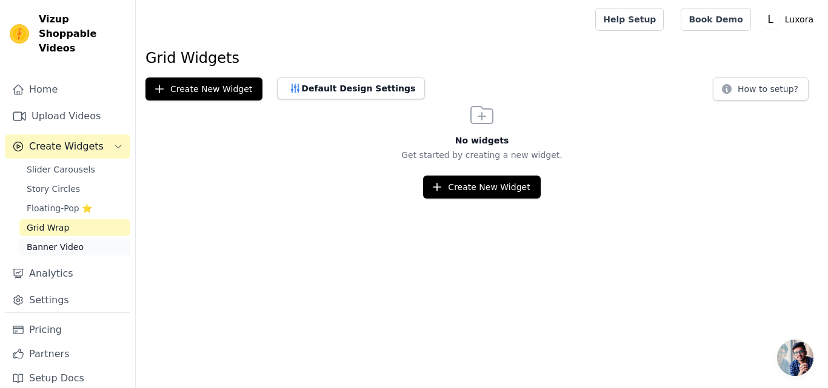
click at [64, 241] on span "Banner Video" at bounding box center [55, 247] width 57 height 12
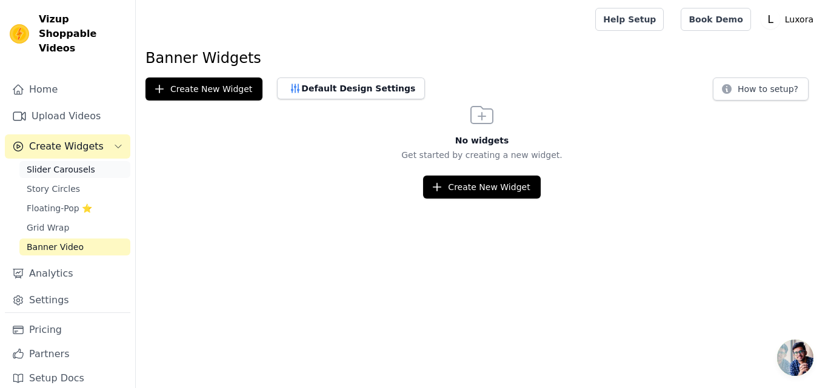
click at [60, 164] on span "Slider Carousels" at bounding box center [61, 170] width 68 height 12
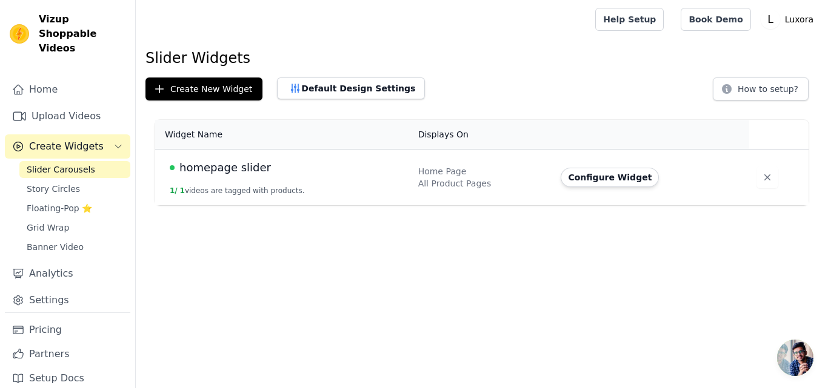
click at [218, 174] on span "homepage slider" at bounding box center [224, 167] width 91 height 17
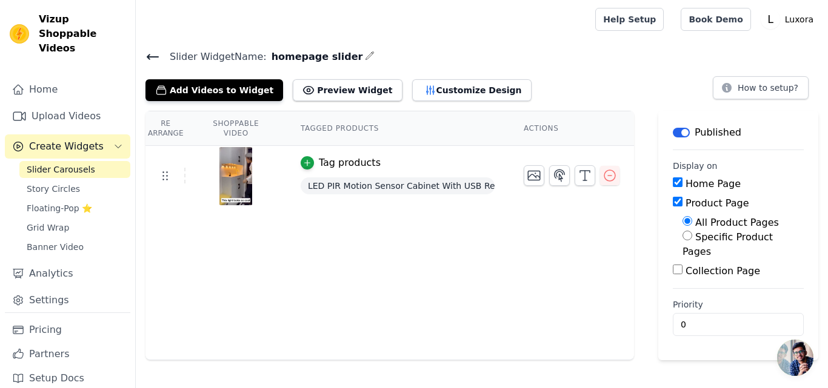
click at [153, 59] on icon at bounding box center [152, 57] width 15 height 15
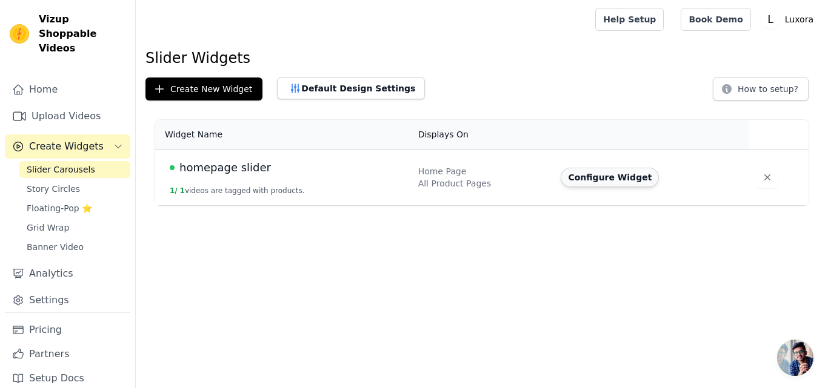
click at [592, 175] on button "Configure Widget" at bounding box center [609, 177] width 98 height 19
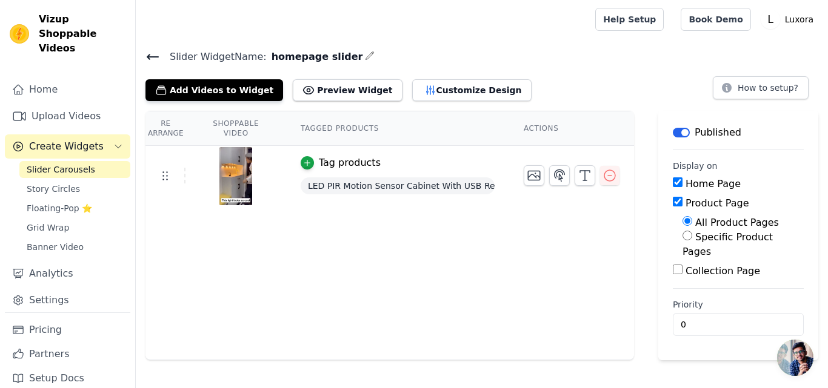
click at [673, 132] on button "Label" at bounding box center [681, 133] width 17 height 10
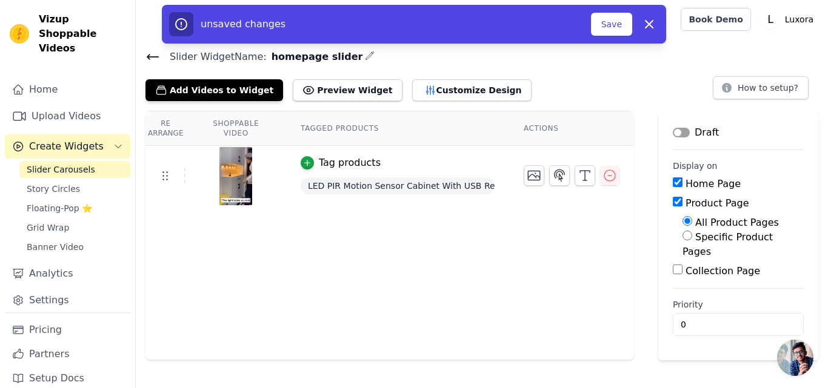
click at [673, 132] on button "Label" at bounding box center [681, 133] width 17 height 10
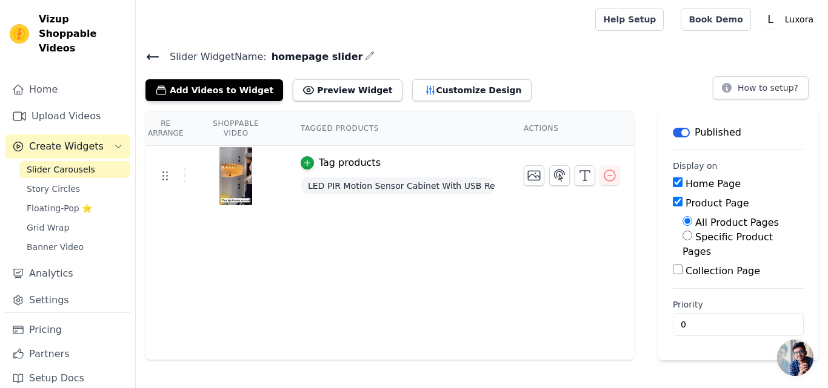
click at [497, 153] on td "Tag products LED PIR Motion Sensor Cabinet With USB Rechargeble" at bounding box center [397, 176] width 223 height 61
click at [97, 161] on link "Slider Carousels" at bounding box center [74, 169] width 111 height 17
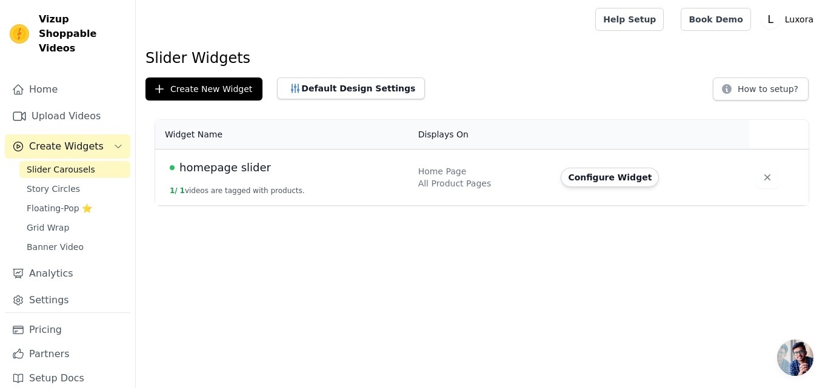
click at [97, 161] on link "Slider Carousels" at bounding box center [74, 169] width 111 height 17
click at [119, 142] on icon "Sidebar" at bounding box center [118, 147] width 10 height 10
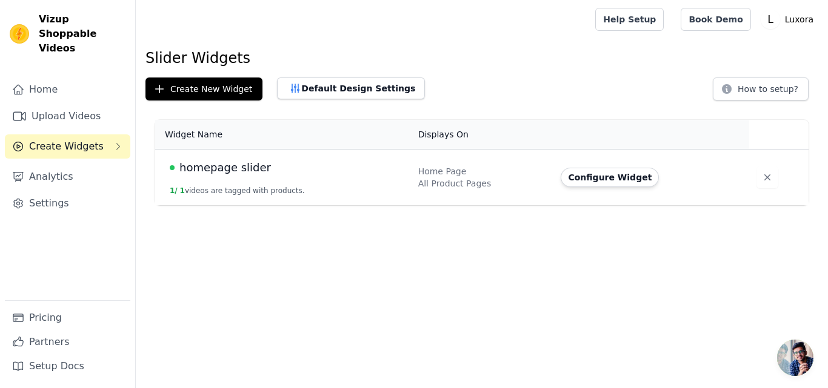
click at [119, 142] on icon "Sidebar" at bounding box center [118, 147] width 10 height 10
